Goal: Browse casually

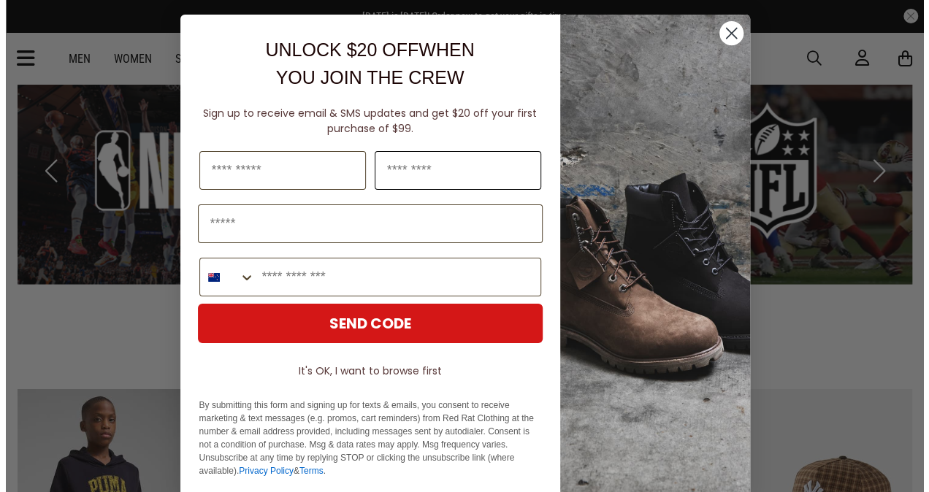
scroll to position [1297, 0]
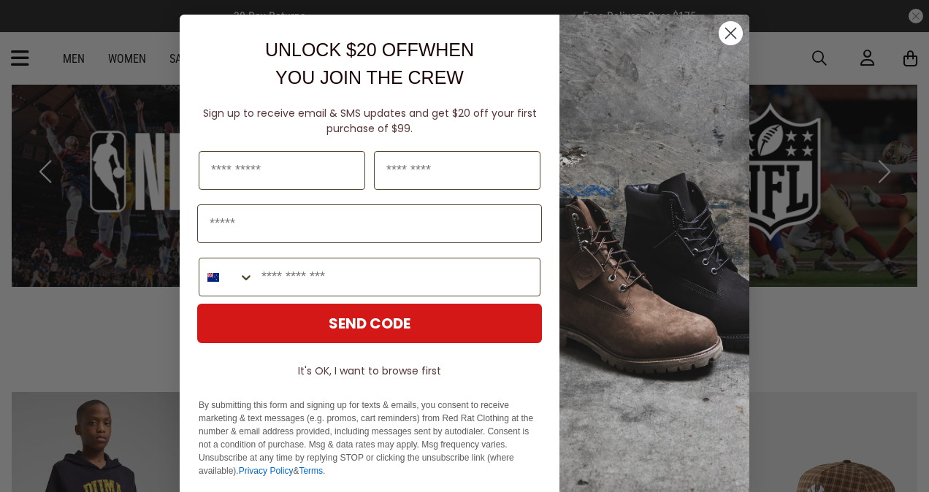
click at [724, 37] on circle "Close dialog" at bounding box center [731, 33] width 24 height 24
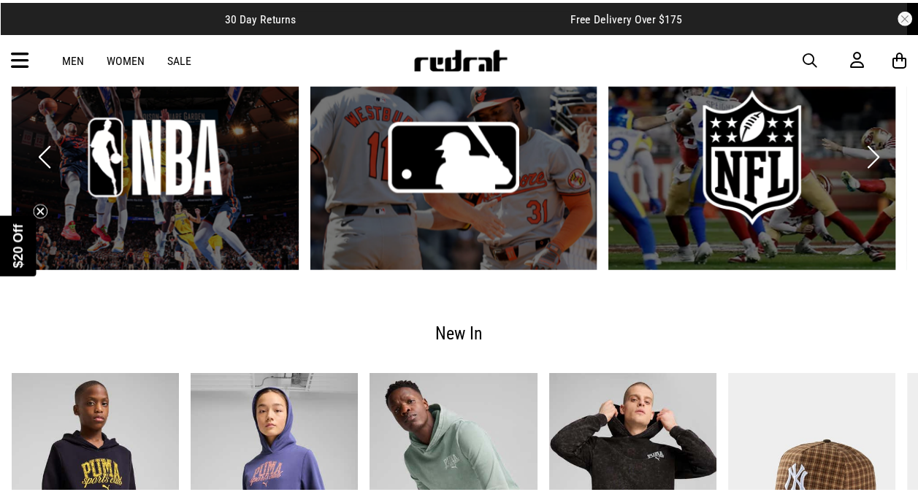
scroll to position [1283, 0]
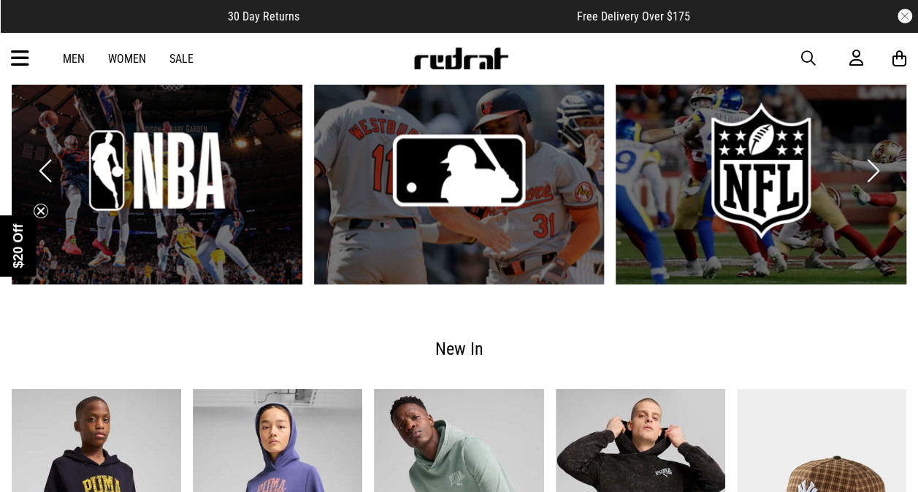
click at [482, 202] on link "2 / 6" at bounding box center [459, 170] width 291 height 228
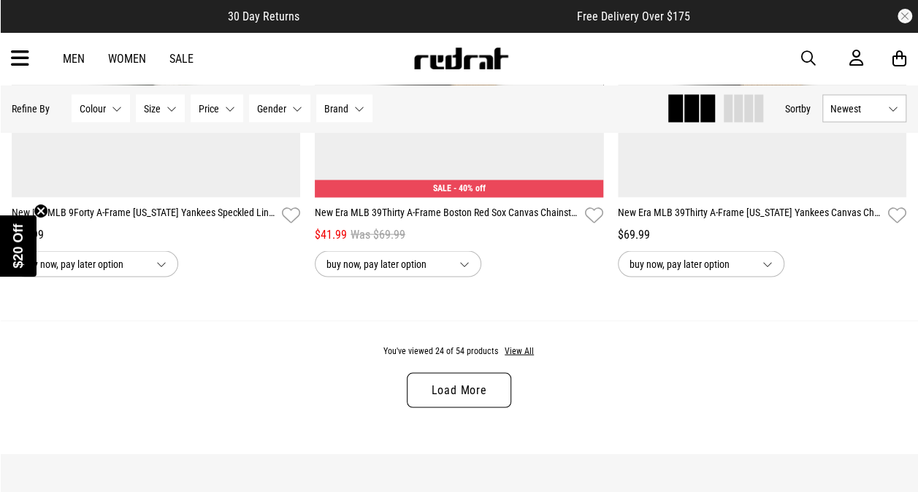
scroll to position [4052, 0]
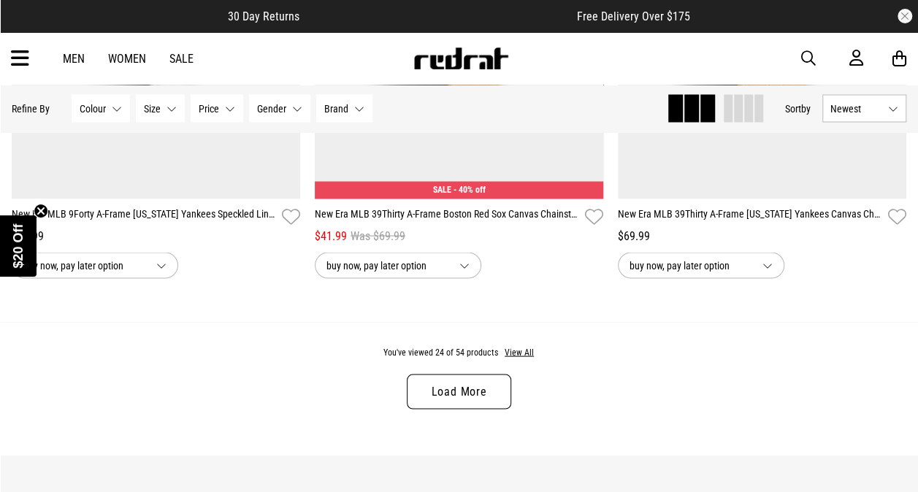
click at [465, 376] on link "Load More" at bounding box center [459, 391] width 104 height 35
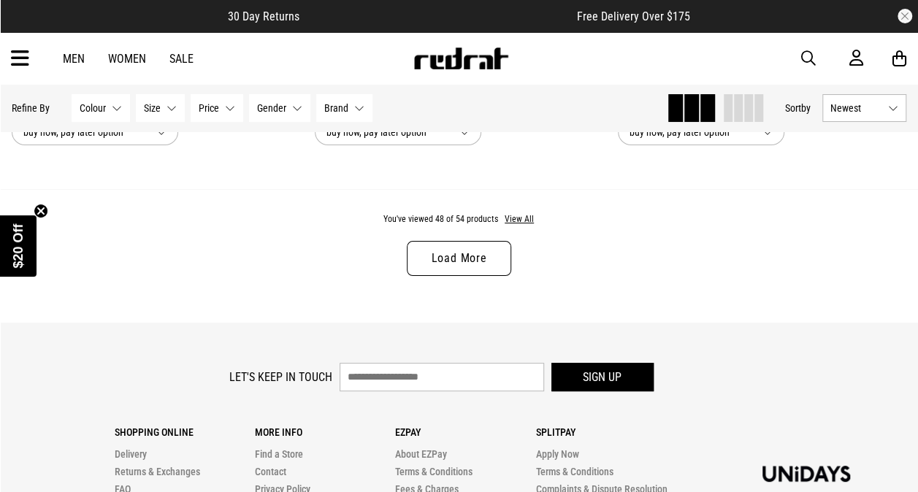
scroll to position [8287, 0]
click at [475, 260] on link "Load More" at bounding box center [459, 257] width 104 height 35
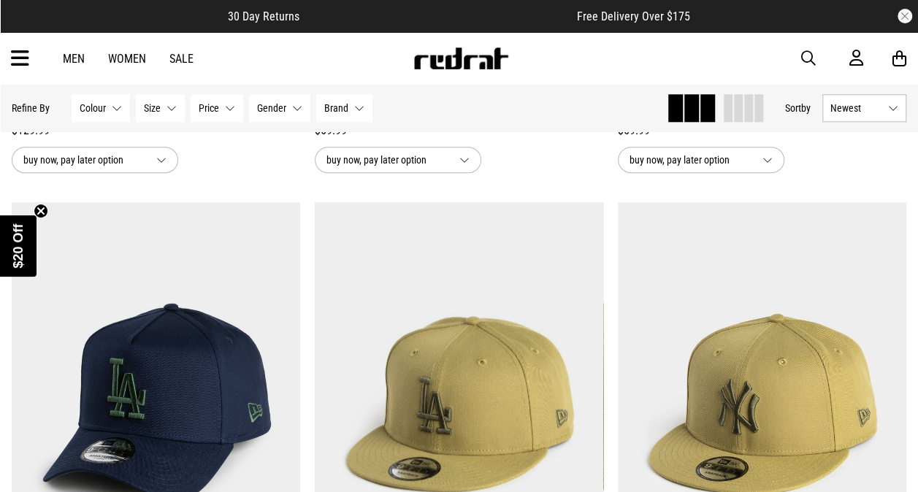
scroll to position [6203, 0]
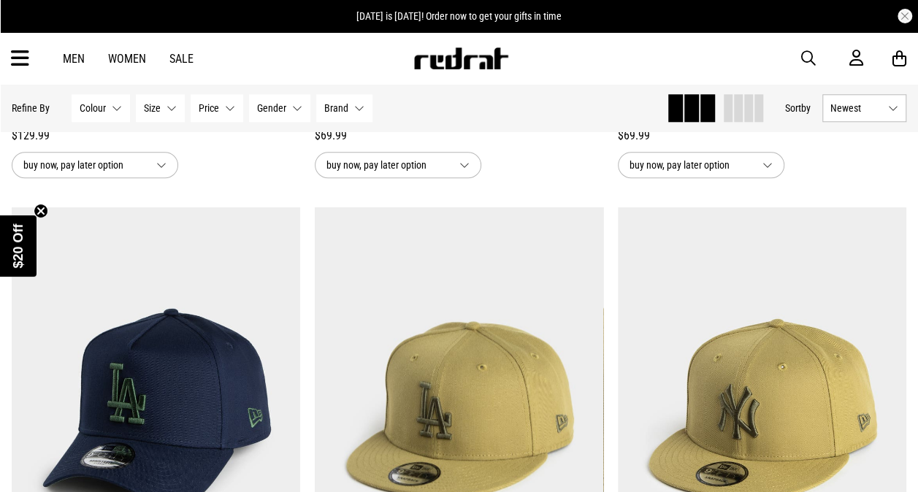
click at [70, 53] on link "Men" at bounding box center [74, 59] width 22 height 14
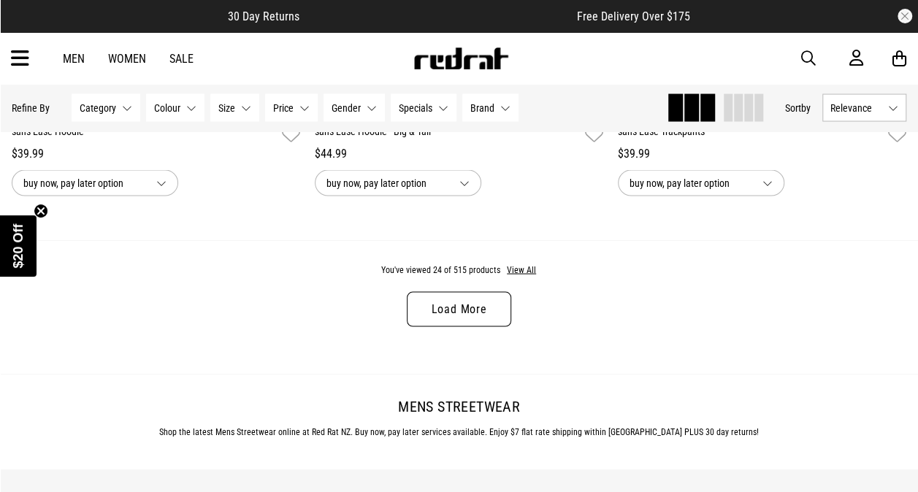
scroll to position [4134, 0]
click at [435, 318] on link "Load More" at bounding box center [459, 308] width 104 height 35
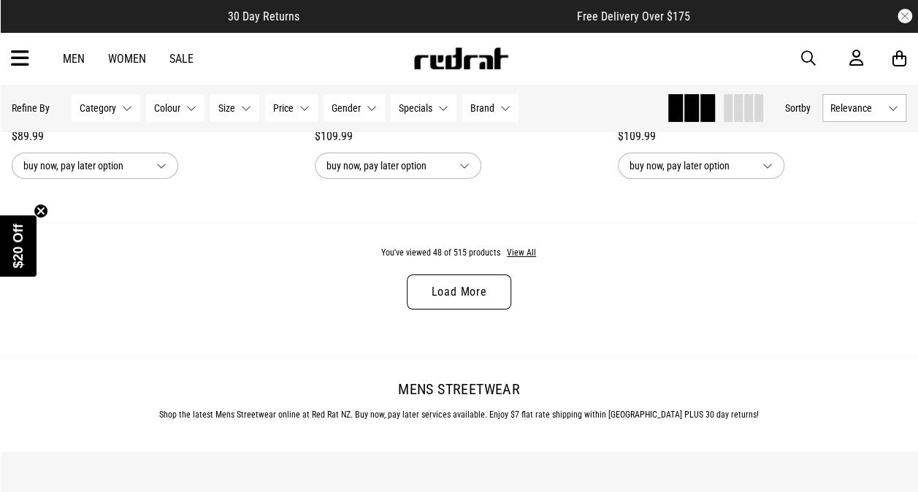
scroll to position [8254, 0]
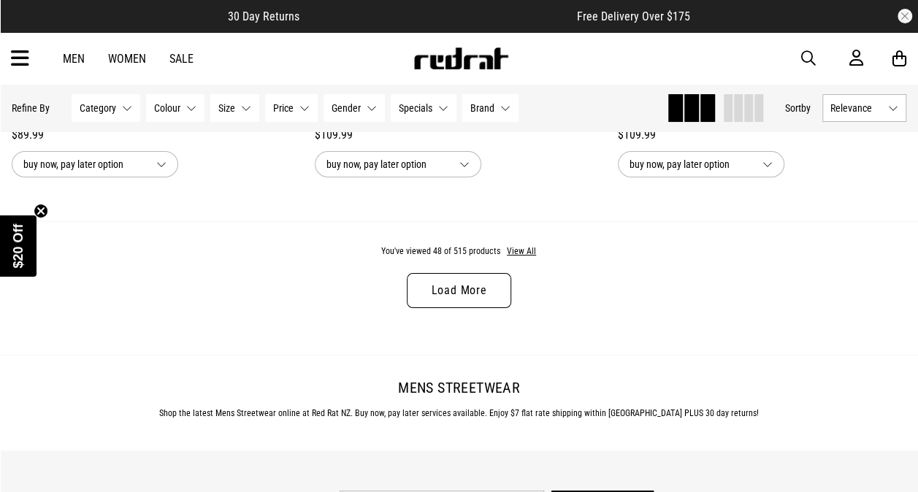
click at [440, 298] on link "Load More" at bounding box center [459, 290] width 104 height 35
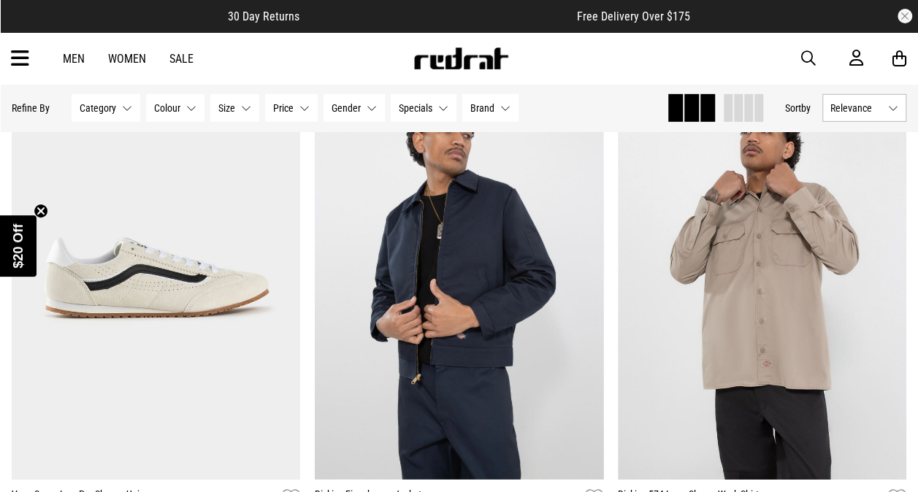
scroll to position [10435, 0]
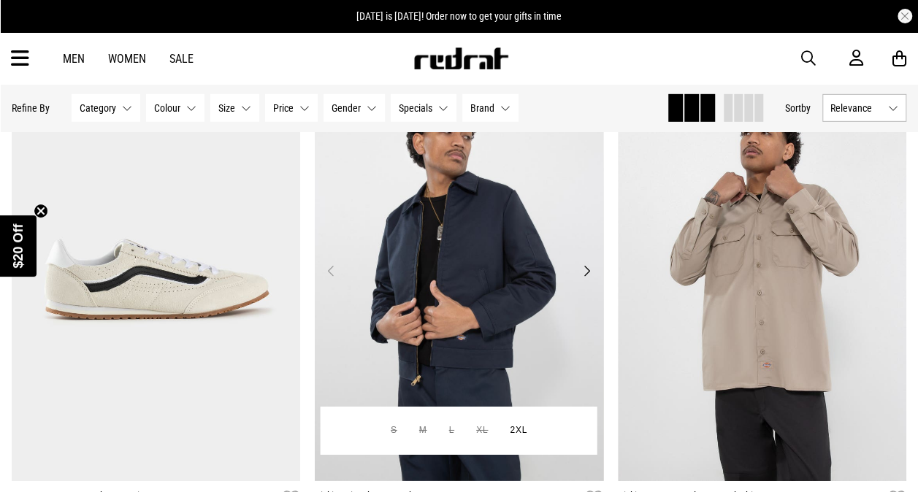
click at [583, 278] on button "Next" at bounding box center [587, 271] width 18 height 18
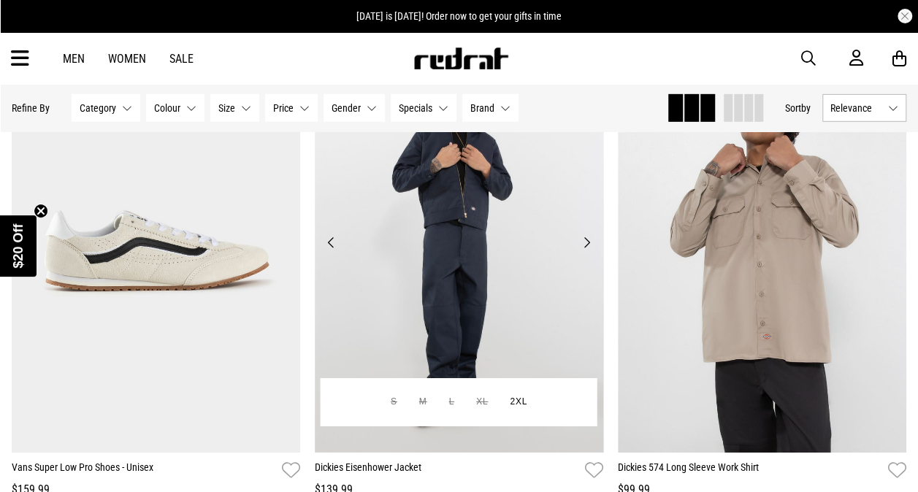
scroll to position [10485, 0]
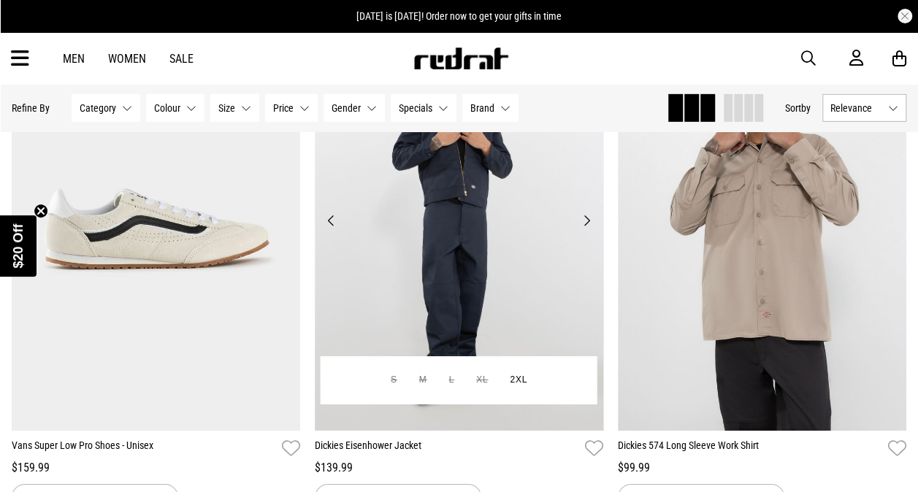
click at [417, 226] on img at bounding box center [459, 229] width 289 height 404
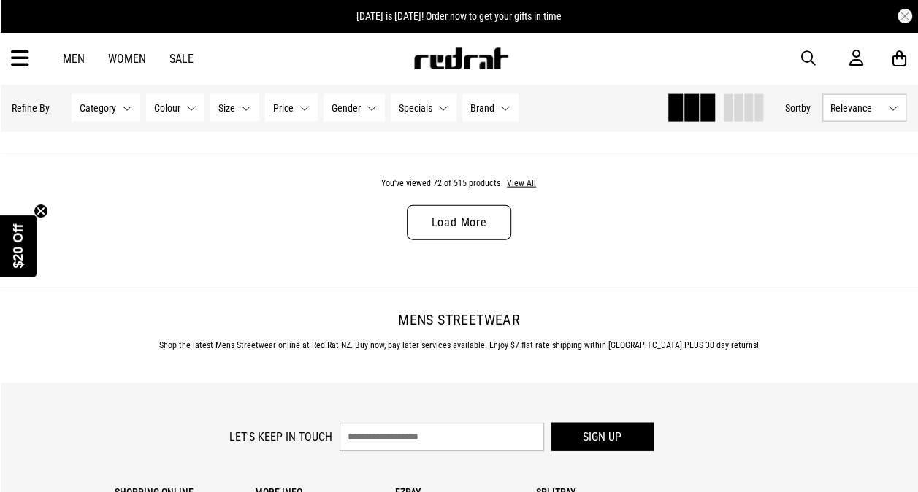
scroll to position [4298, 0]
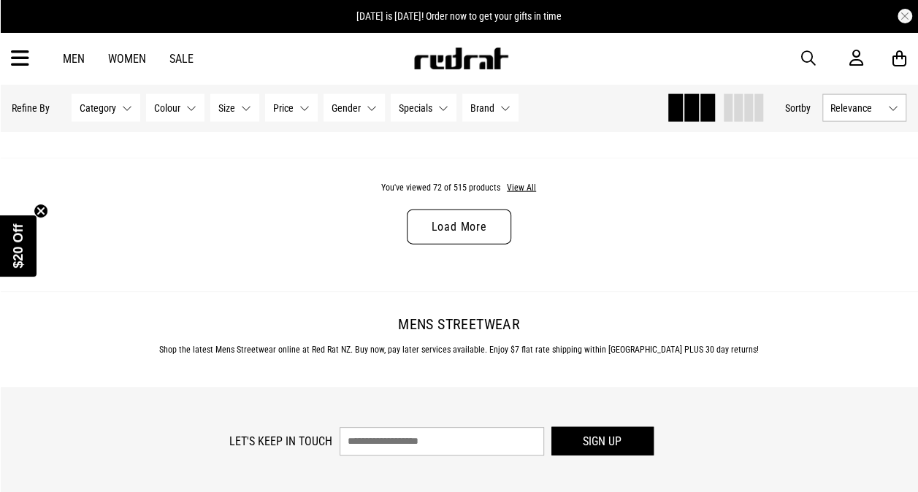
click at [475, 213] on link "Load More" at bounding box center [459, 227] width 104 height 35
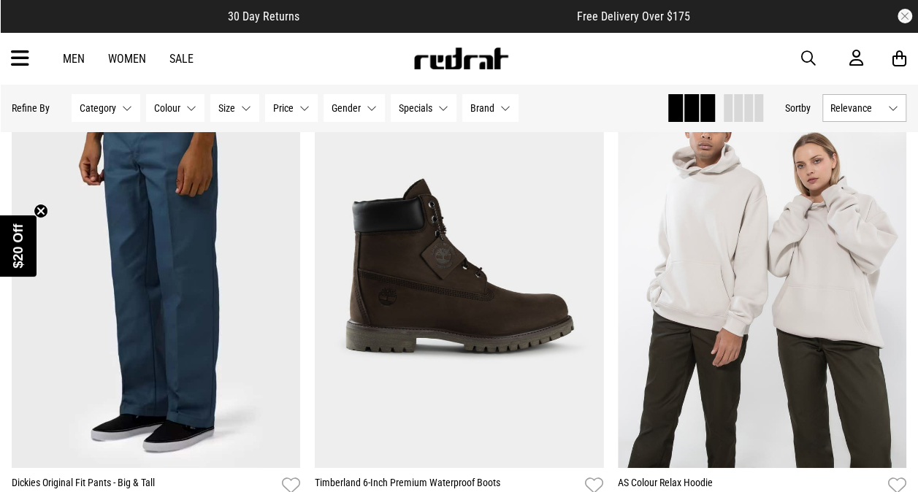
scroll to position [5400, 0]
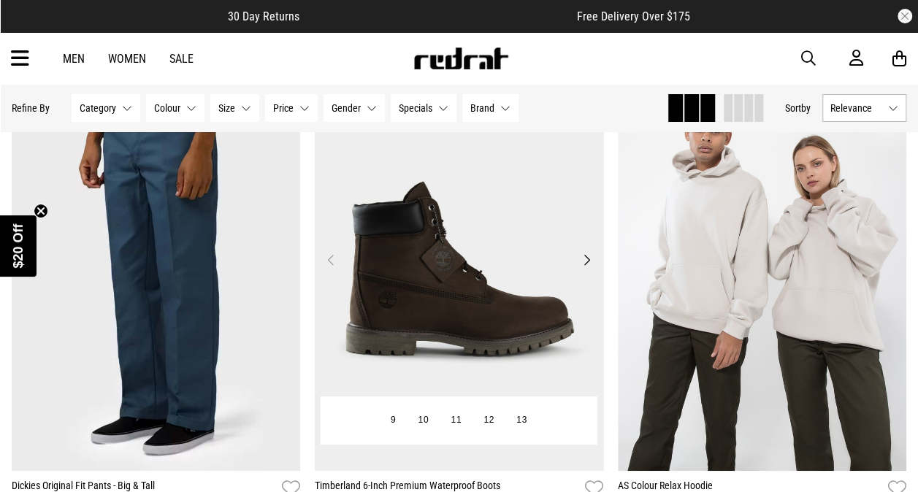
click at [587, 262] on button "Next" at bounding box center [587, 260] width 18 height 18
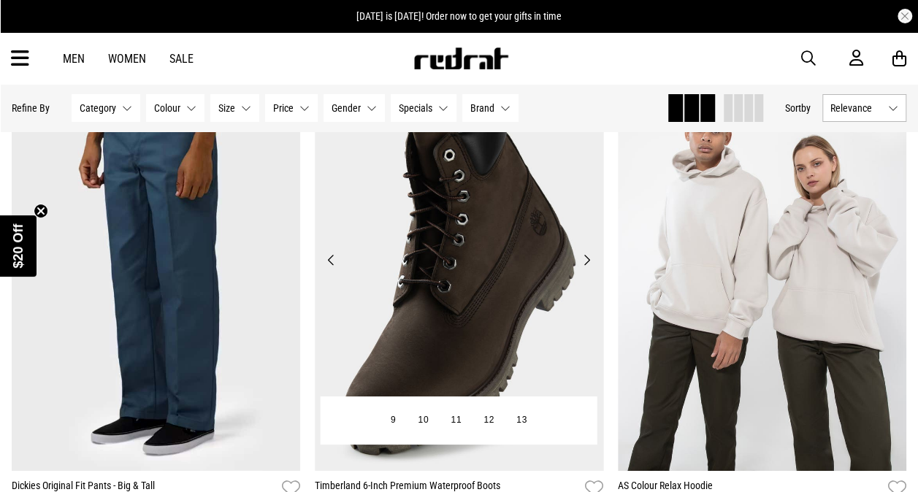
click at [586, 262] on button "Next" at bounding box center [587, 260] width 18 height 18
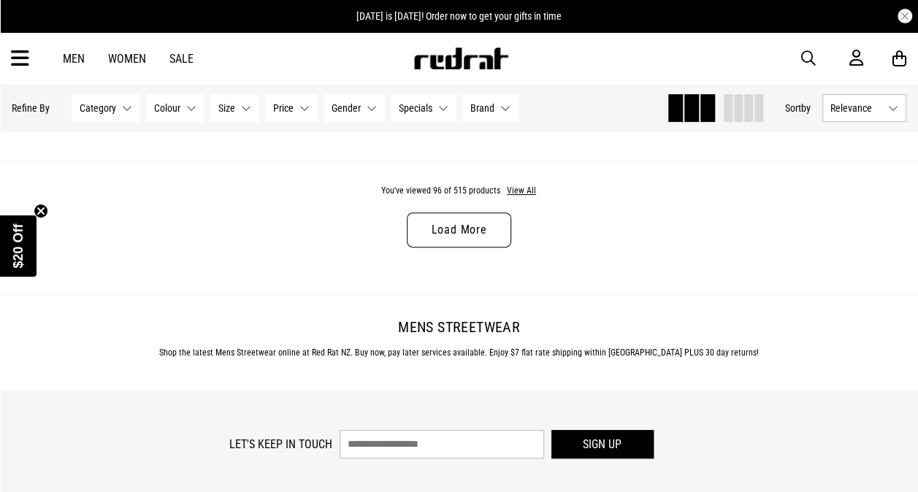
scroll to position [8369, 0]
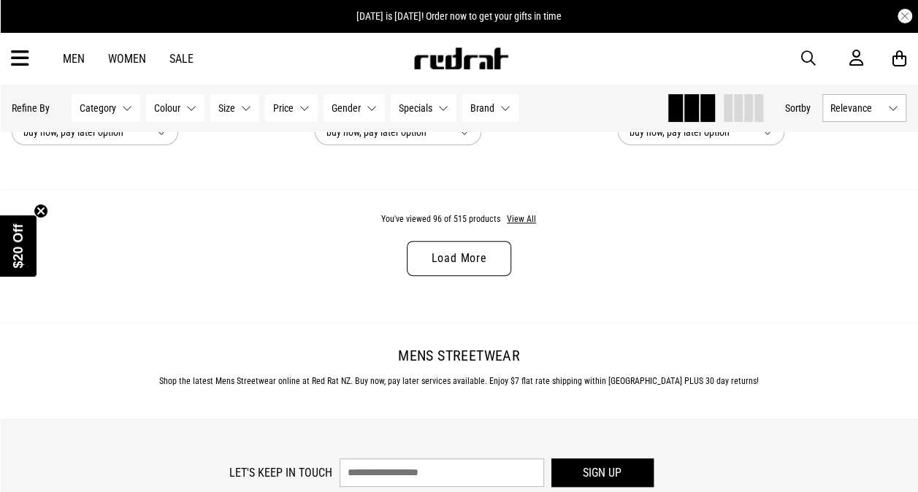
click at [466, 248] on link "Load More" at bounding box center [459, 258] width 104 height 35
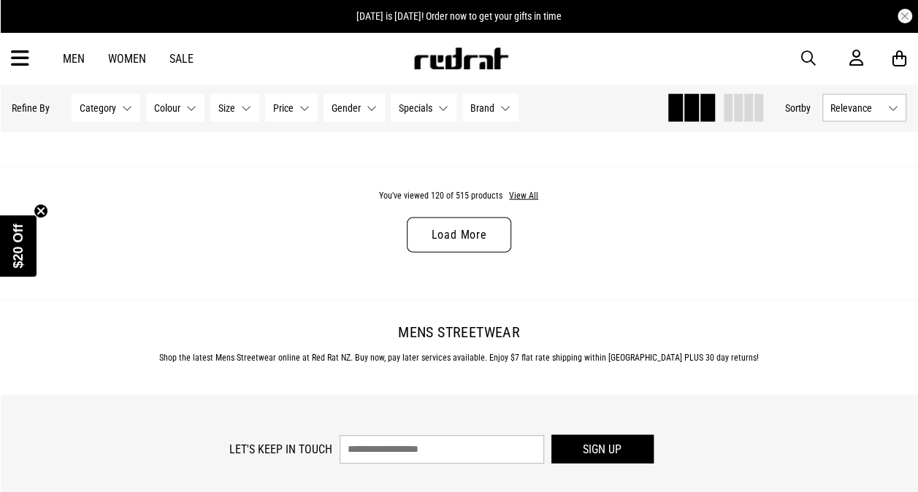
scroll to position [12464, 0]
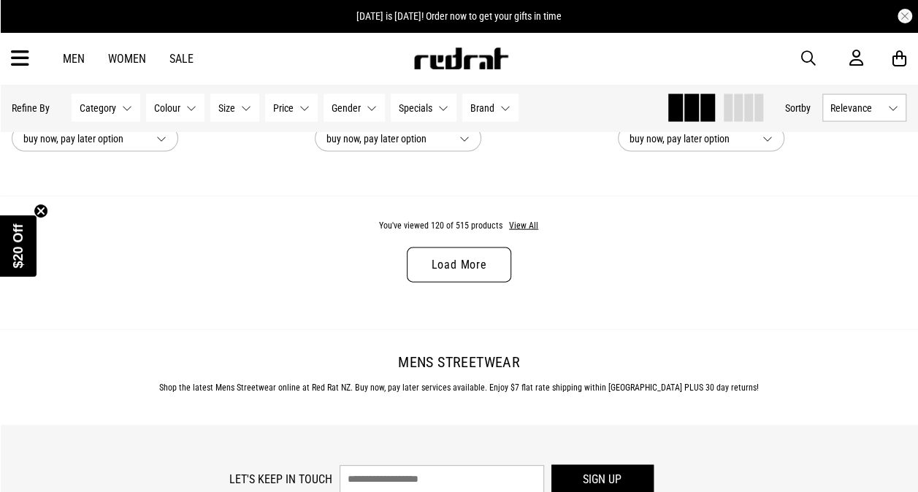
click at [456, 276] on link "Load More" at bounding box center [459, 265] width 104 height 35
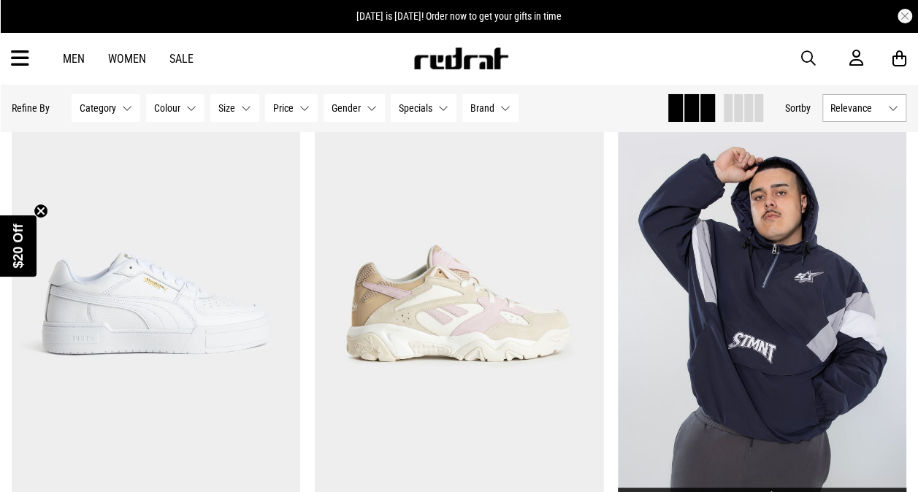
scroll to position [13568, 0]
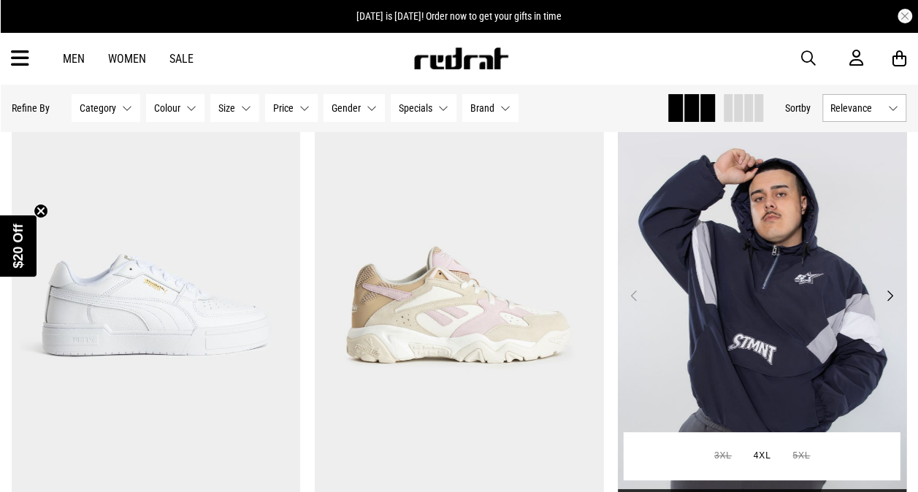
click at [884, 298] on button "Next" at bounding box center [890, 296] width 18 height 18
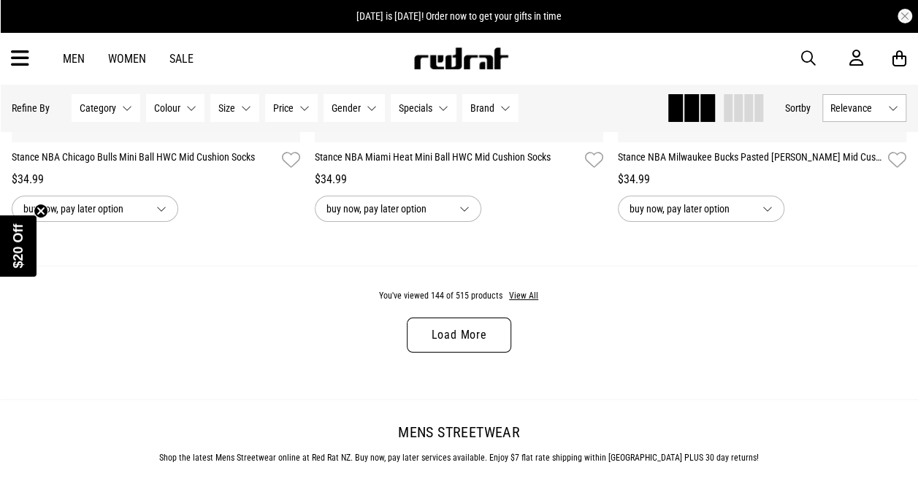
scroll to position [16495, 0]
click at [486, 332] on link "Load More" at bounding box center [459, 336] width 104 height 35
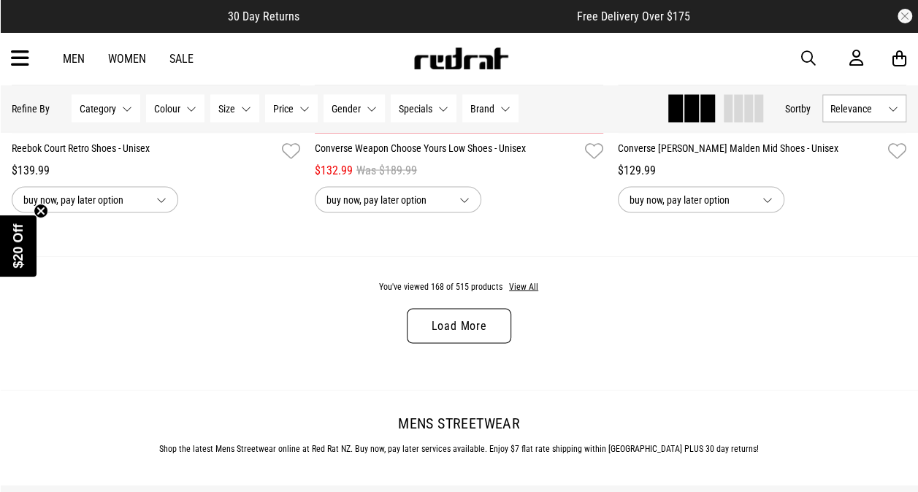
scroll to position [20611, 0]
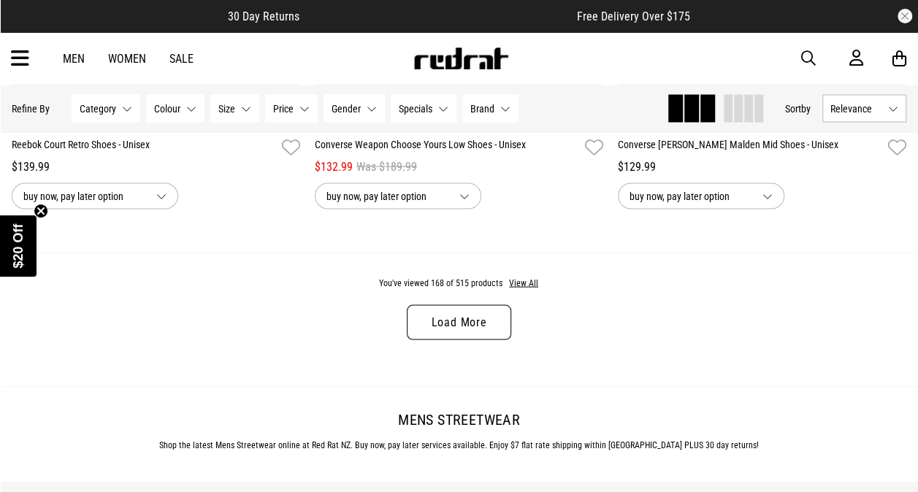
click at [478, 317] on link "Load More" at bounding box center [459, 322] width 104 height 35
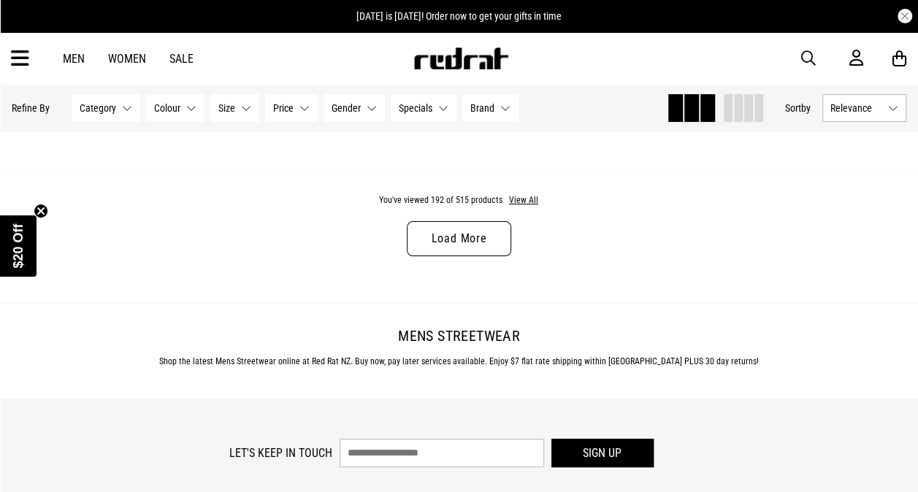
scroll to position [24793, 0]
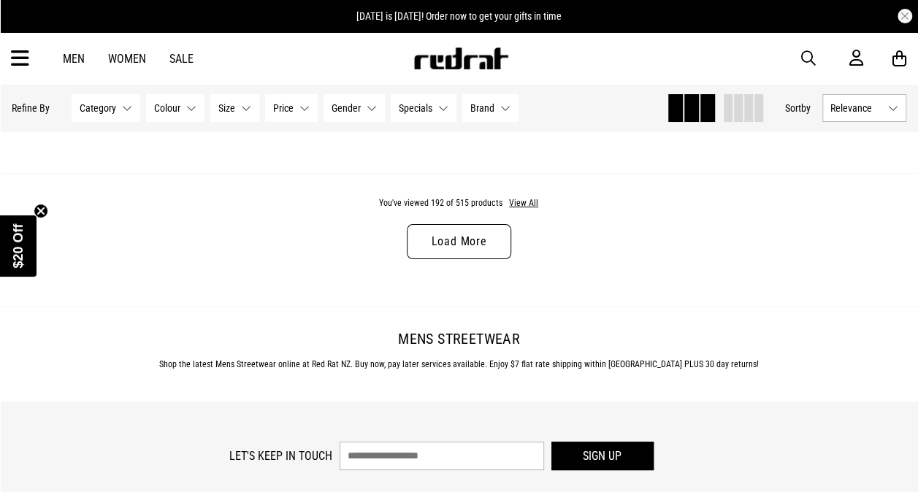
click at [439, 247] on link "Load More" at bounding box center [459, 241] width 104 height 35
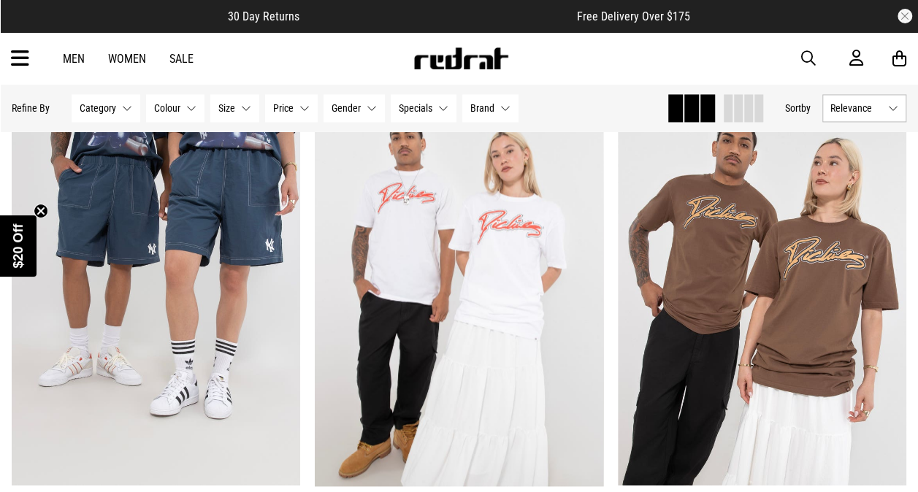
scroll to position [25893, 0]
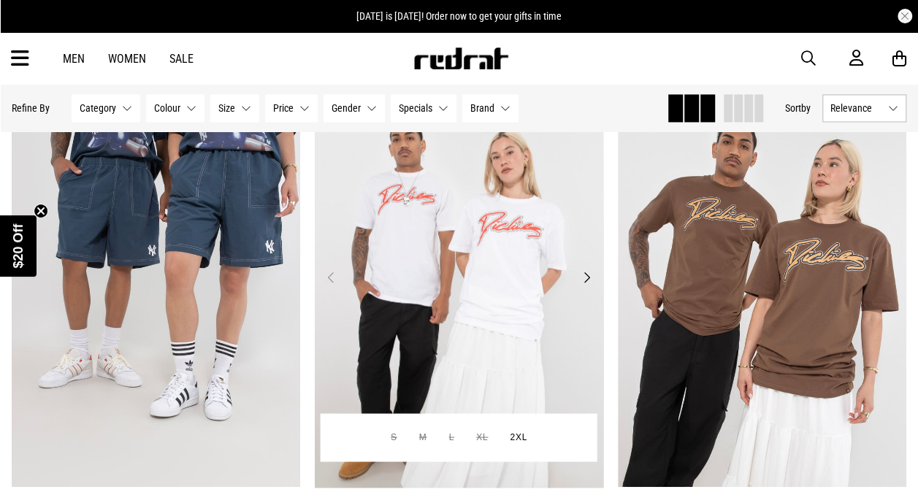
click at [586, 286] on button "Next" at bounding box center [587, 277] width 18 height 18
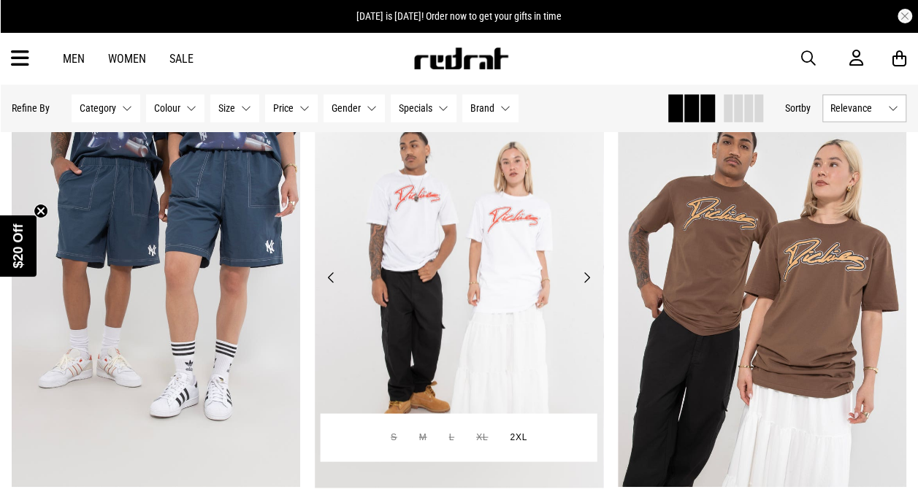
click at [586, 286] on button "Next" at bounding box center [587, 277] width 18 height 18
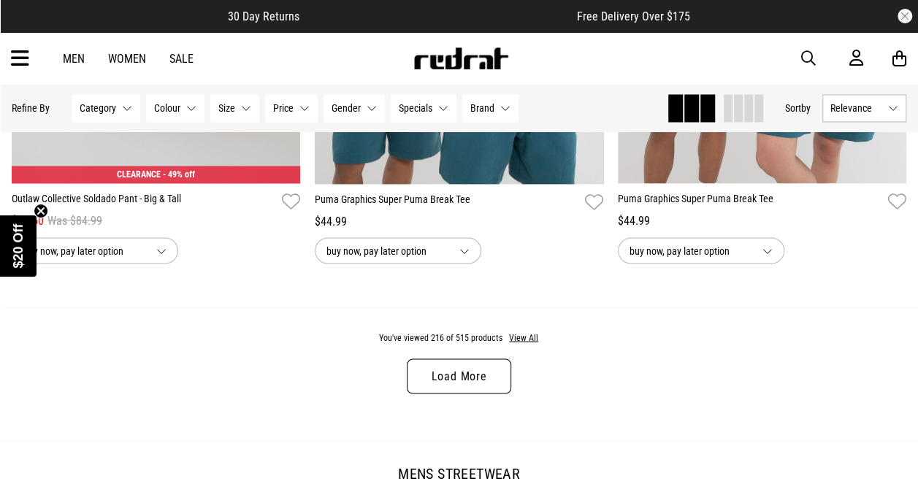
scroll to position [28860, 0]
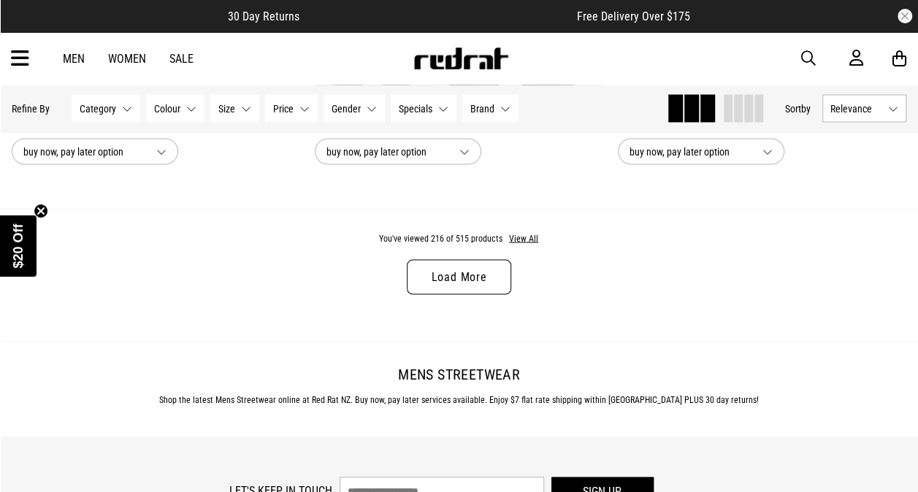
click at [467, 294] on link "Load More" at bounding box center [459, 276] width 104 height 35
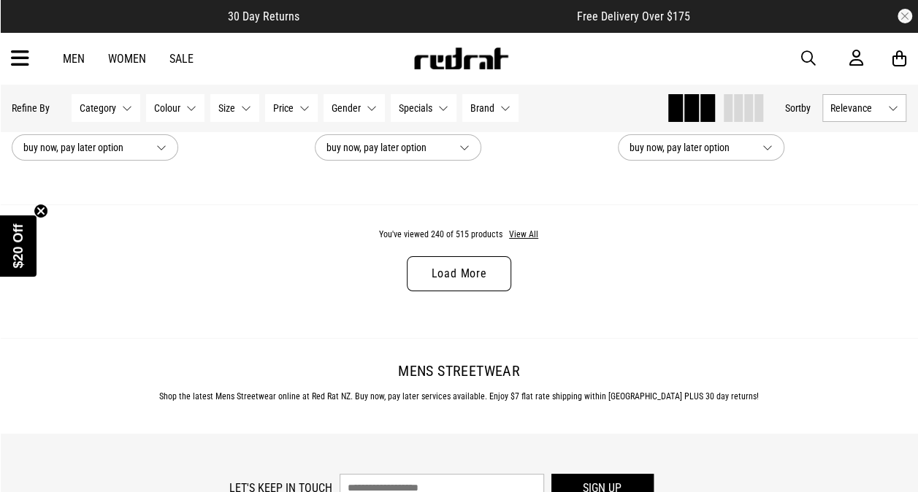
scroll to position [32966, 0]
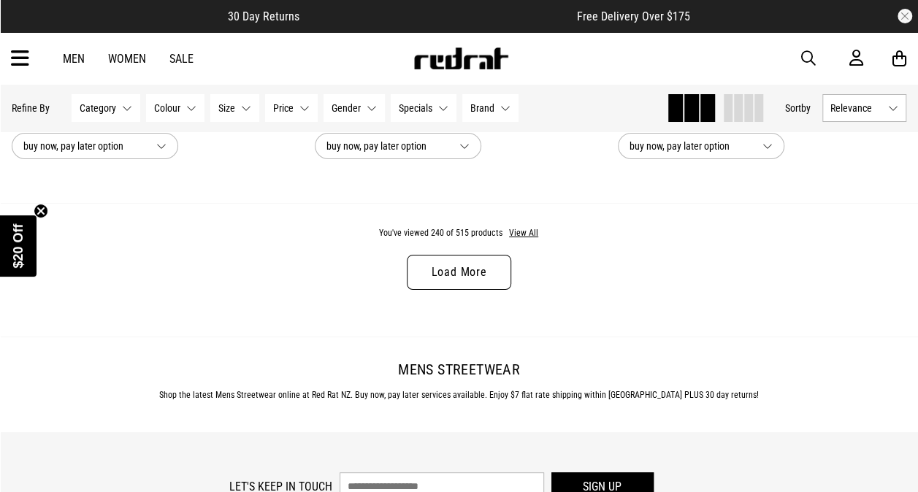
click at [488, 279] on link "Load More" at bounding box center [459, 272] width 104 height 35
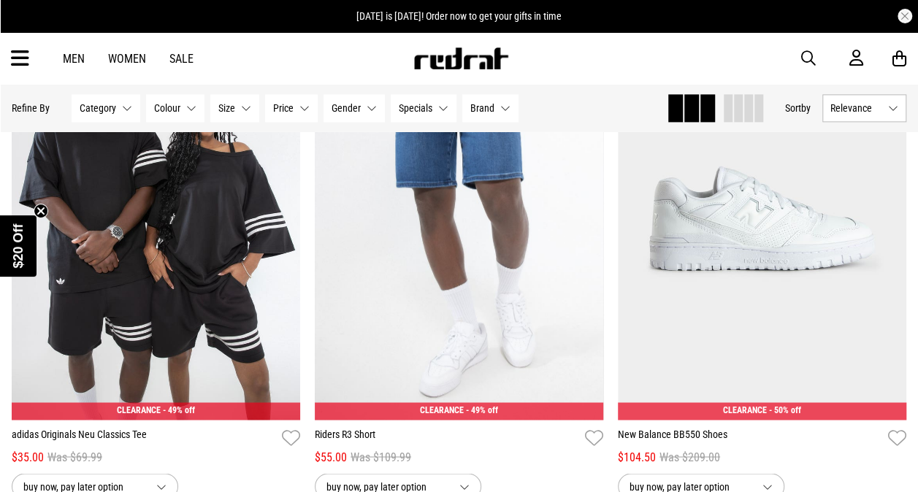
scroll to position [36726, 0]
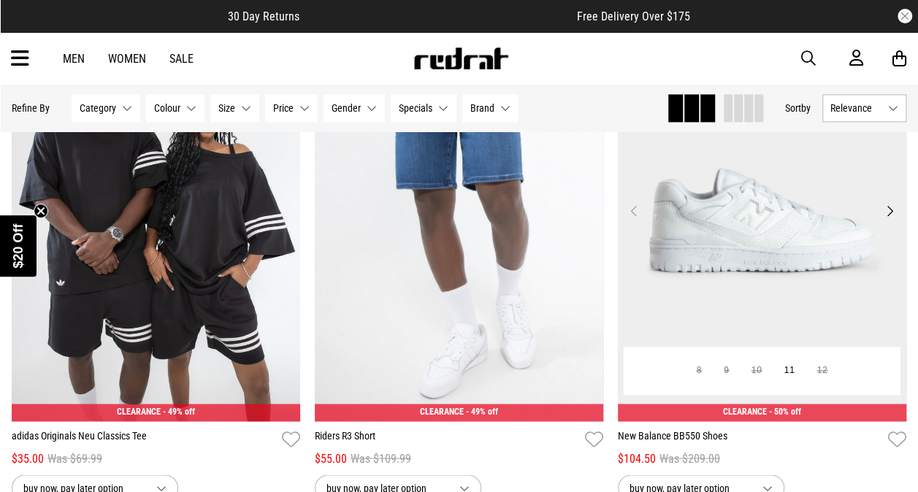
click at [893, 220] on button "Next" at bounding box center [890, 211] width 18 height 18
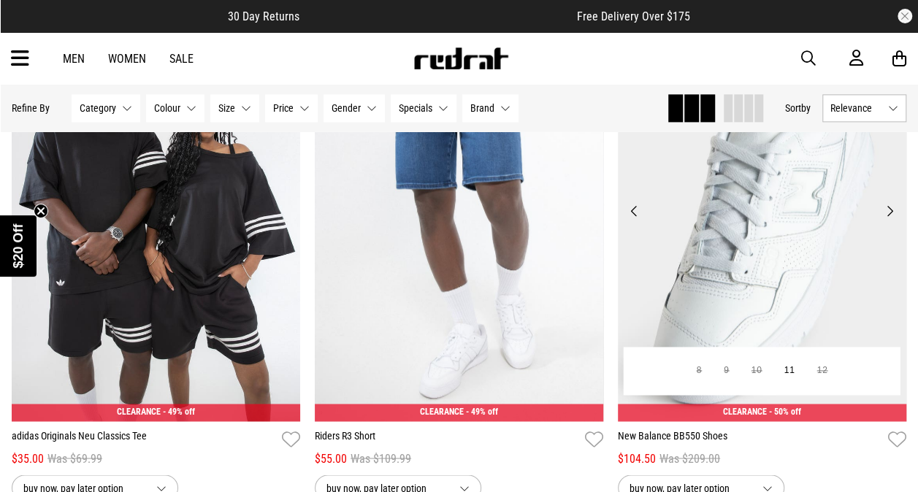
click at [893, 220] on button "Next" at bounding box center [890, 211] width 18 height 18
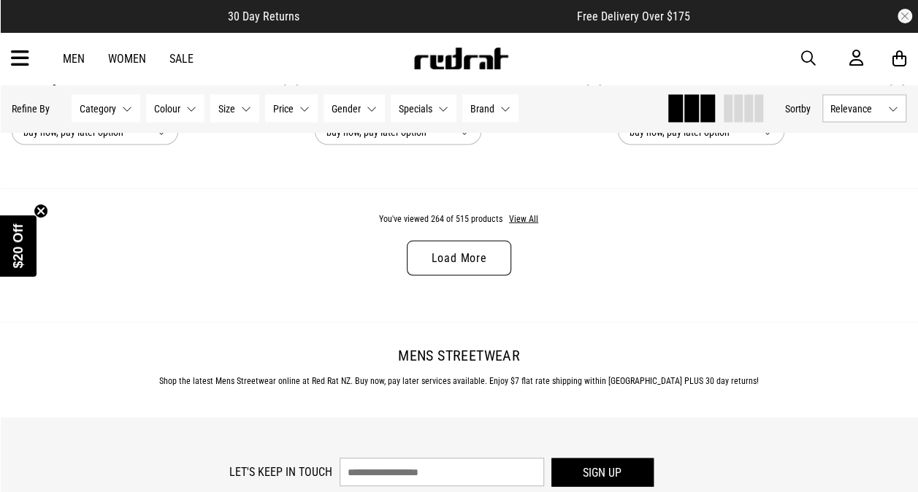
scroll to position [37080, 0]
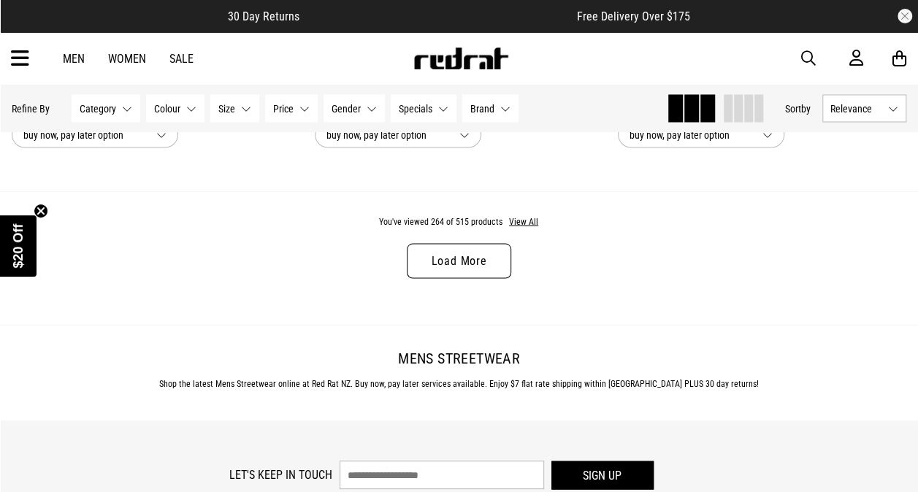
click at [484, 276] on link "Load More" at bounding box center [459, 260] width 104 height 35
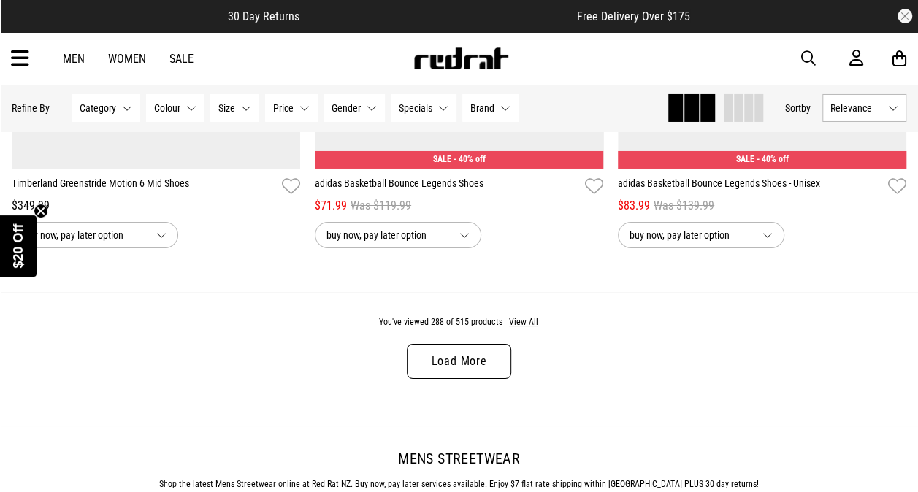
scroll to position [41081, 0]
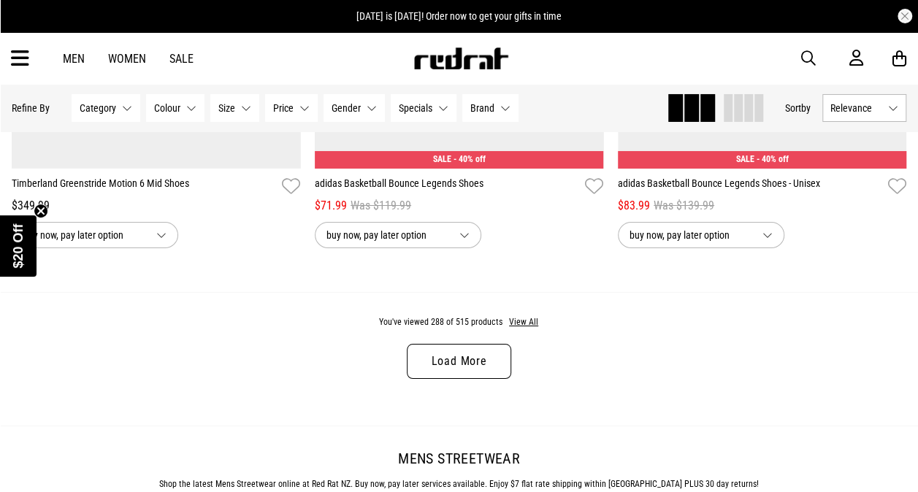
click at [123, 112] on button "Category None selected" at bounding box center [106, 108] width 69 height 28
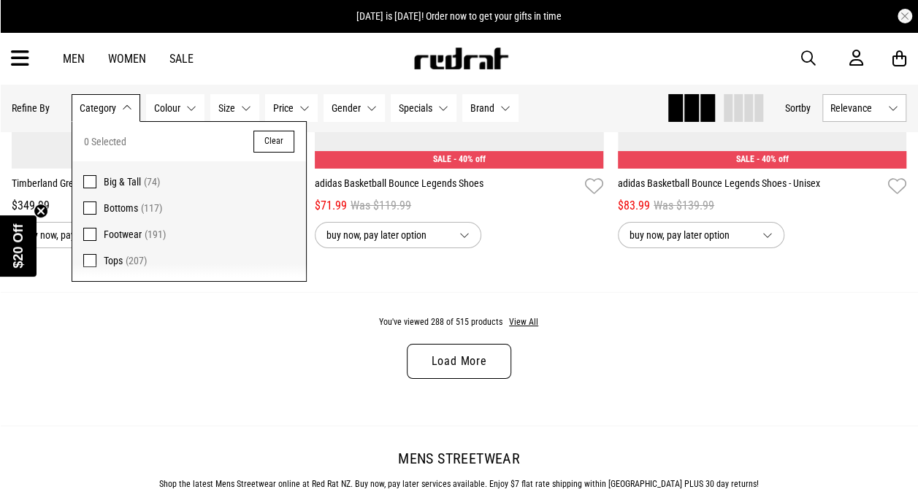
click at [304, 50] on div "Men Women Sale Sign in New Back Footwear Back Mens Back Womens Back Youth & Kid…" at bounding box center [459, 58] width 918 height 53
